Goal: Task Accomplishment & Management: Complete application form

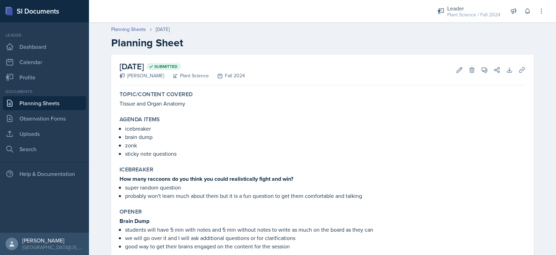
click at [64, 99] on link "Planning Sheets" at bounding box center [44, 103] width 83 height 14
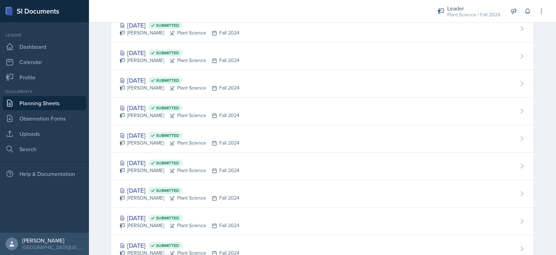
scroll to position [1700, 0]
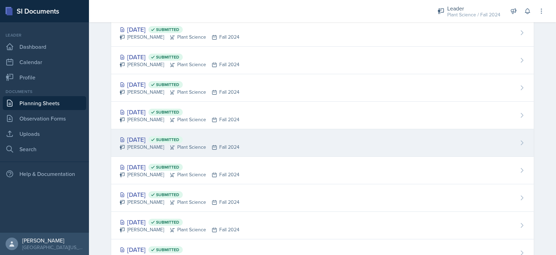
click at [240, 140] on div "[DATE] Submitted [PERSON_NAME] Plant Science Fall 2024" at bounding box center [322, 142] width 423 height 27
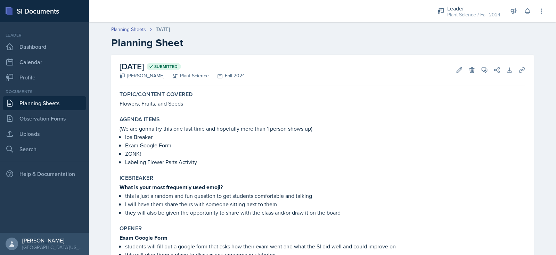
scroll to position [45, 0]
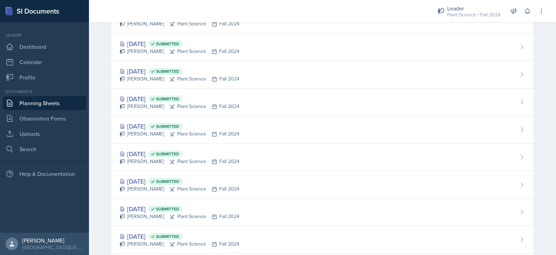
scroll to position [1778, 0]
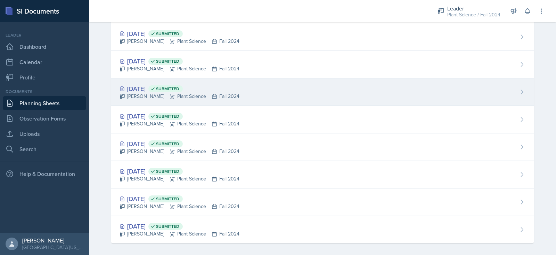
click at [150, 93] on div "[PERSON_NAME] Plant Science Fall 2024" at bounding box center [180, 96] width 120 height 7
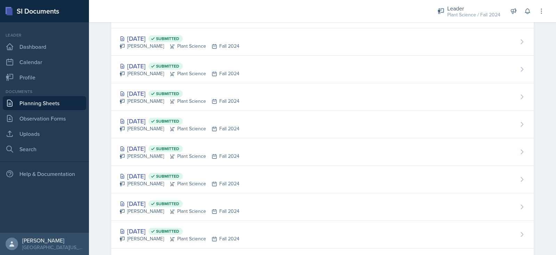
scroll to position [1778, 0]
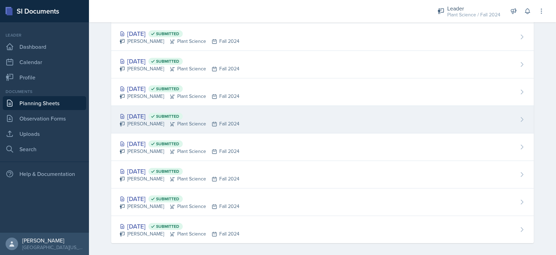
click at [134, 115] on div "[DATE] Submitted" at bounding box center [180, 115] width 120 height 9
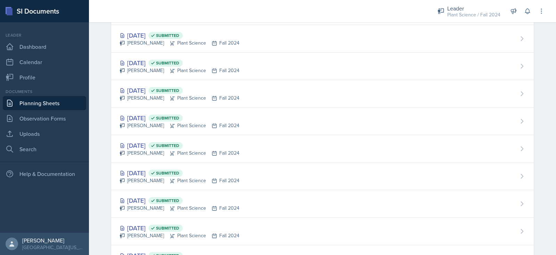
scroll to position [1778, 0]
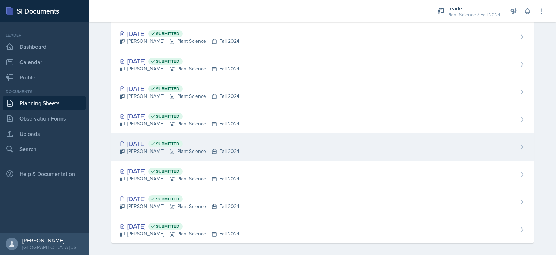
click at [149, 147] on div "[PERSON_NAME] Plant Science Fall 2024" at bounding box center [180, 150] width 120 height 7
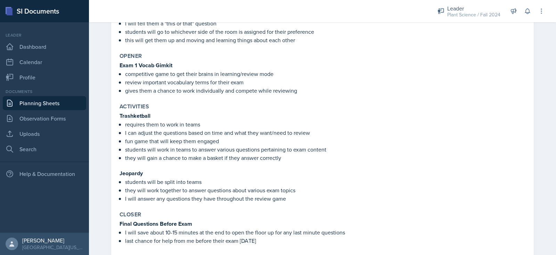
scroll to position [230, 0]
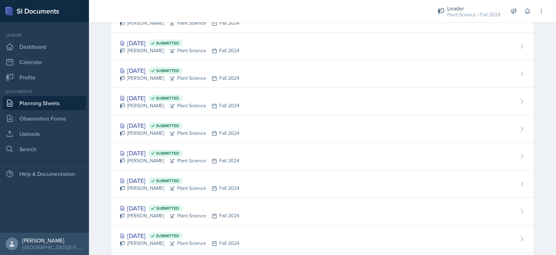
scroll to position [915, 0]
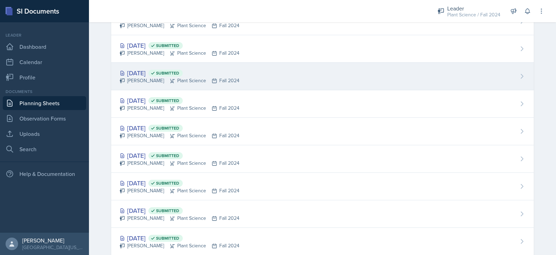
click at [146, 79] on div "[PERSON_NAME] Plant Science Fall 2024" at bounding box center [180, 80] width 120 height 7
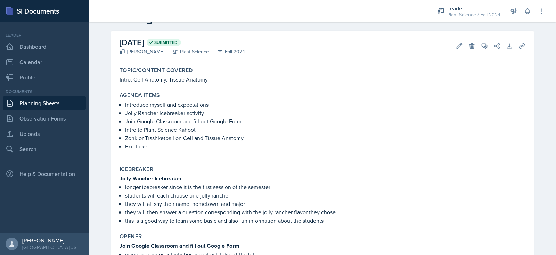
scroll to position [30, 0]
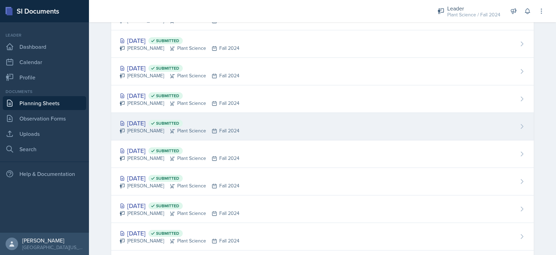
scroll to position [892, 0]
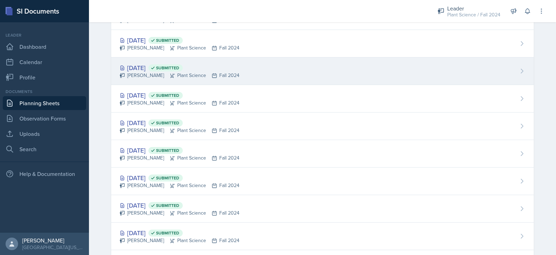
click at [154, 74] on div "[PERSON_NAME] Plant Science Fall 2024" at bounding box center [180, 75] width 120 height 7
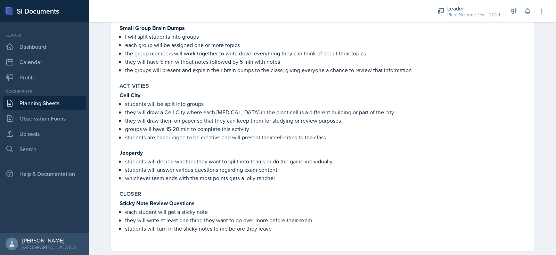
scroll to position [220, 0]
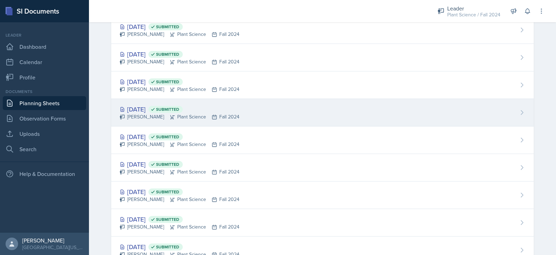
scroll to position [799, 0]
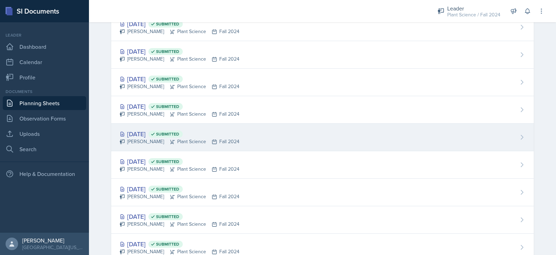
click at [138, 142] on div "[PERSON_NAME] Plant Science Fall 2024" at bounding box center [180, 141] width 120 height 7
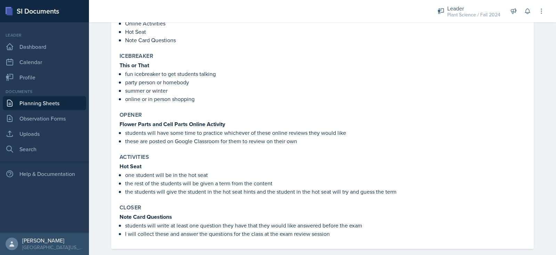
scroll to position [123, 0]
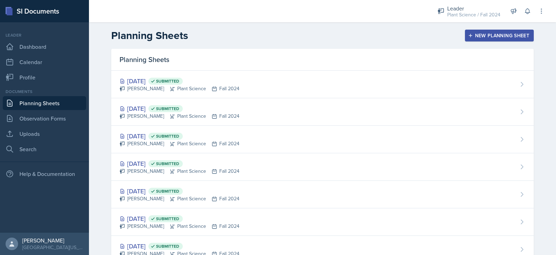
click at [480, 33] on div "New Planning Sheet" at bounding box center [500, 36] width 60 height 6
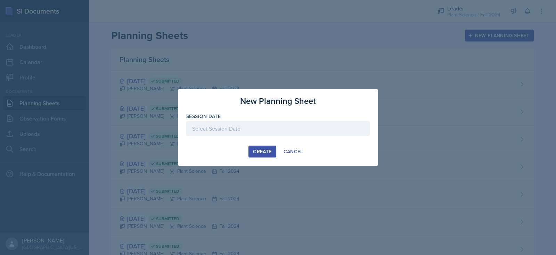
click at [242, 131] on div at bounding box center [278, 128] width 184 height 15
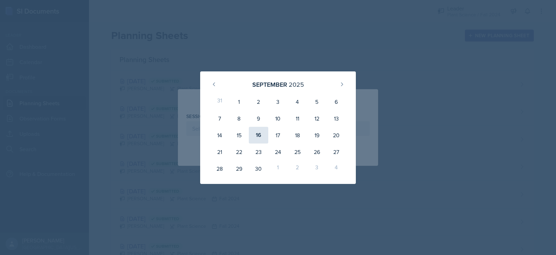
click at [260, 137] on div "16" at bounding box center [258, 135] width 19 height 17
type input "[DATE]"
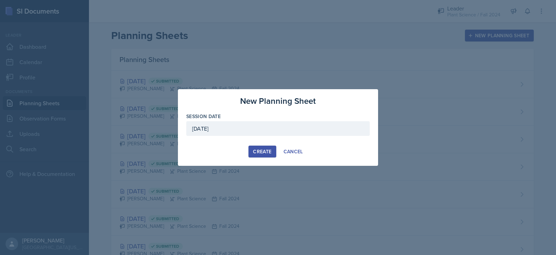
click at [260, 152] on div "Create" at bounding box center [262, 151] width 18 height 6
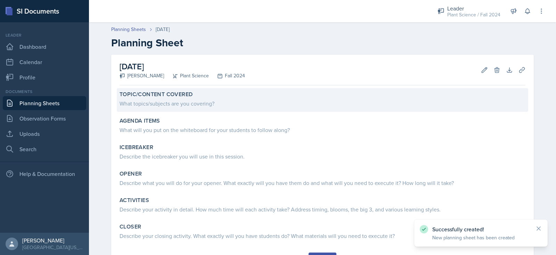
click at [150, 99] on div "What topics/subjects are you covering?" at bounding box center [323, 103] width 406 height 8
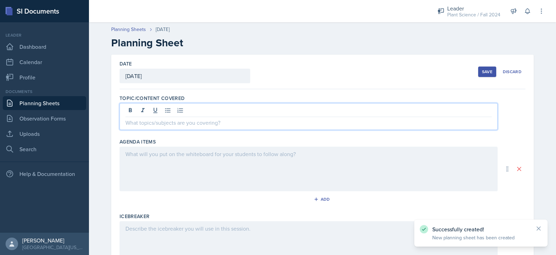
click at [151, 113] on div at bounding box center [309, 116] width 378 height 27
click at [156, 163] on div at bounding box center [309, 168] width 378 height 45
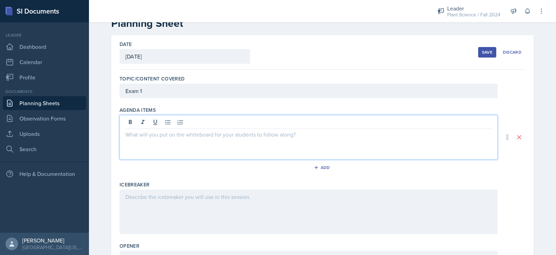
click at [156, 83] on div "Exam 1" at bounding box center [309, 90] width 378 height 15
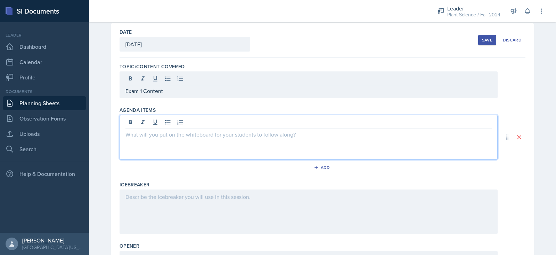
click at [159, 123] on div at bounding box center [309, 137] width 378 height 45
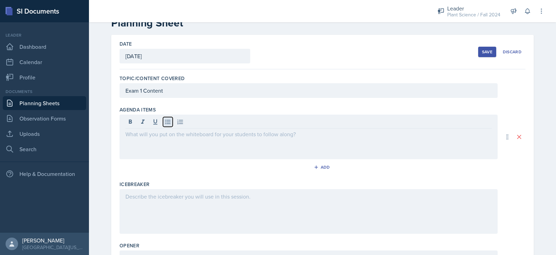
click at [165, 121] on icon at bounding box center [167, 122] width 5 height 5
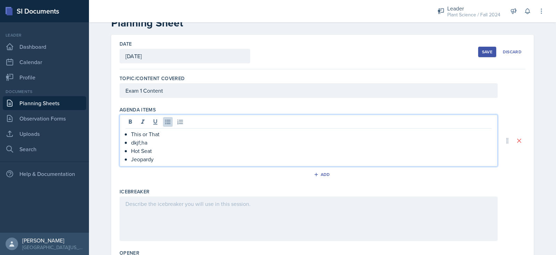
click at [157, 151] on p "Hot Seat" at bounding box center [311, 150] width 361 height 8
